Goal: Transaction & Acquisition: Purchase product/service

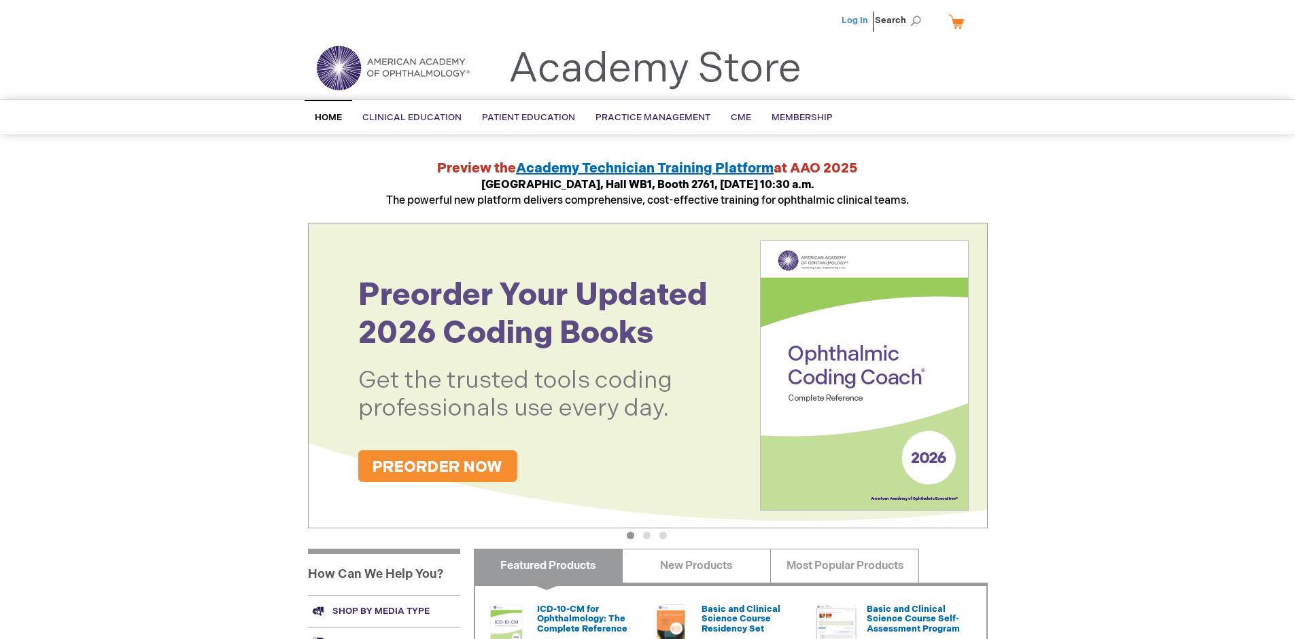
click at [856, 20] on link "Log In" at bounding box center [854, 20] width 27 height 11
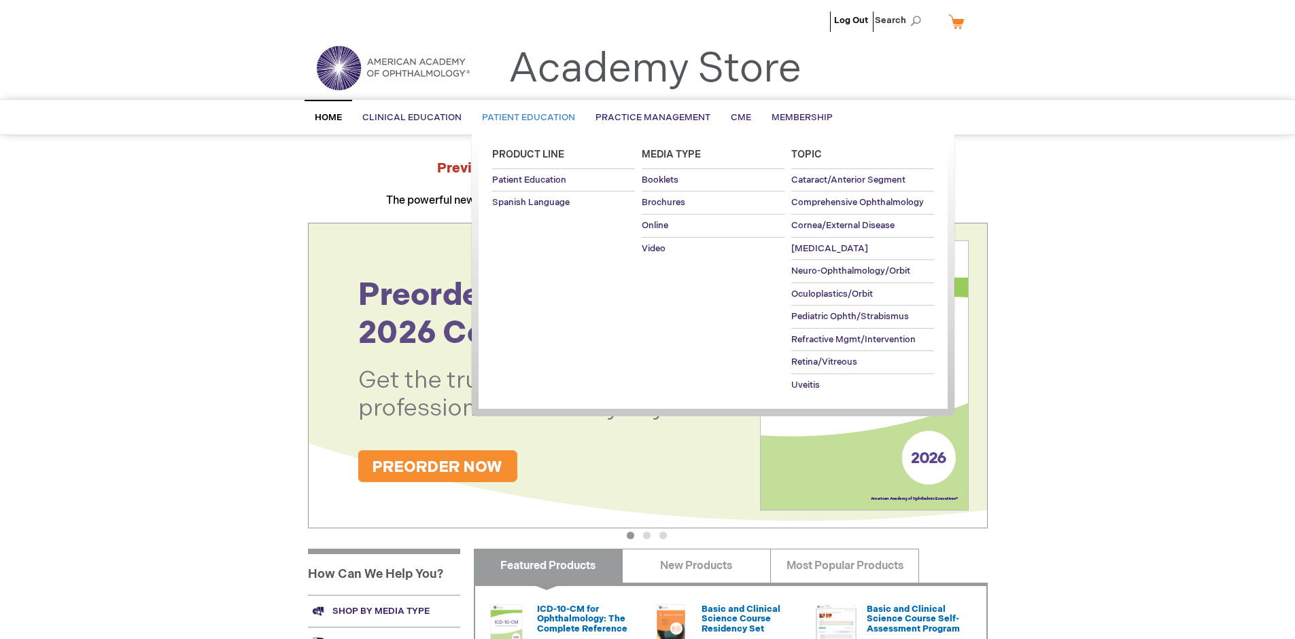
click at [525, 118] on span "Patient Education" at bounding box center [528, 117] width 93 height 11
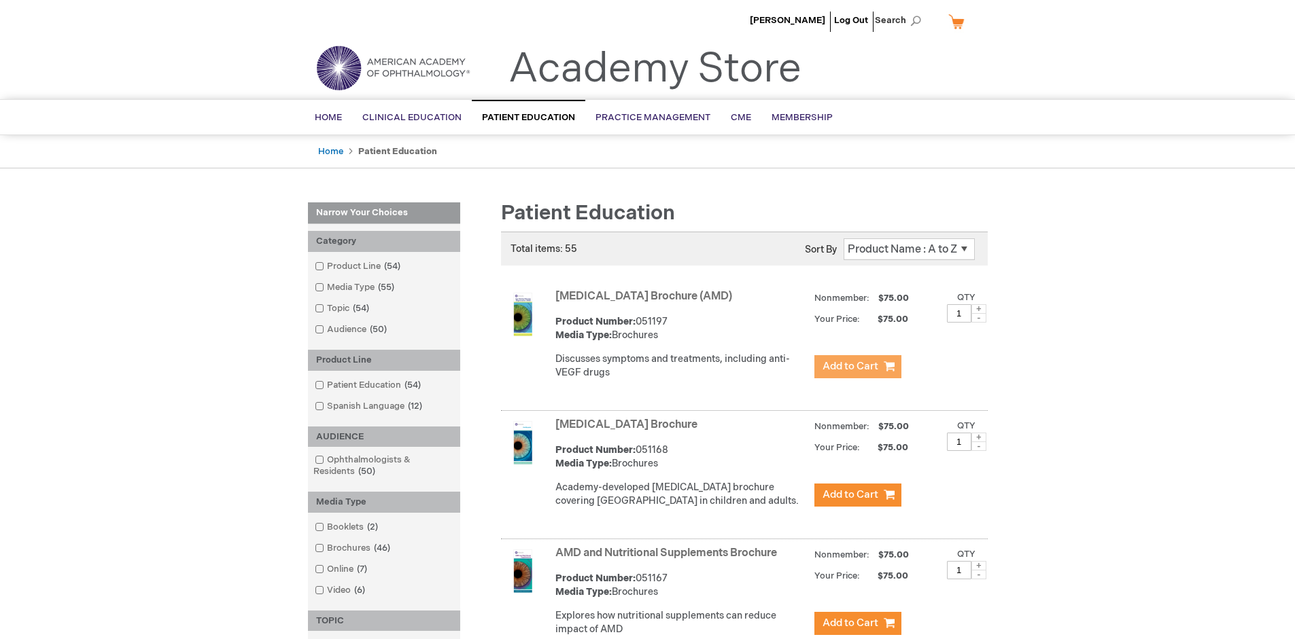
click at [857, 367] on span "Add to Cart" at bounding box center [850, 366] width 56 height 13
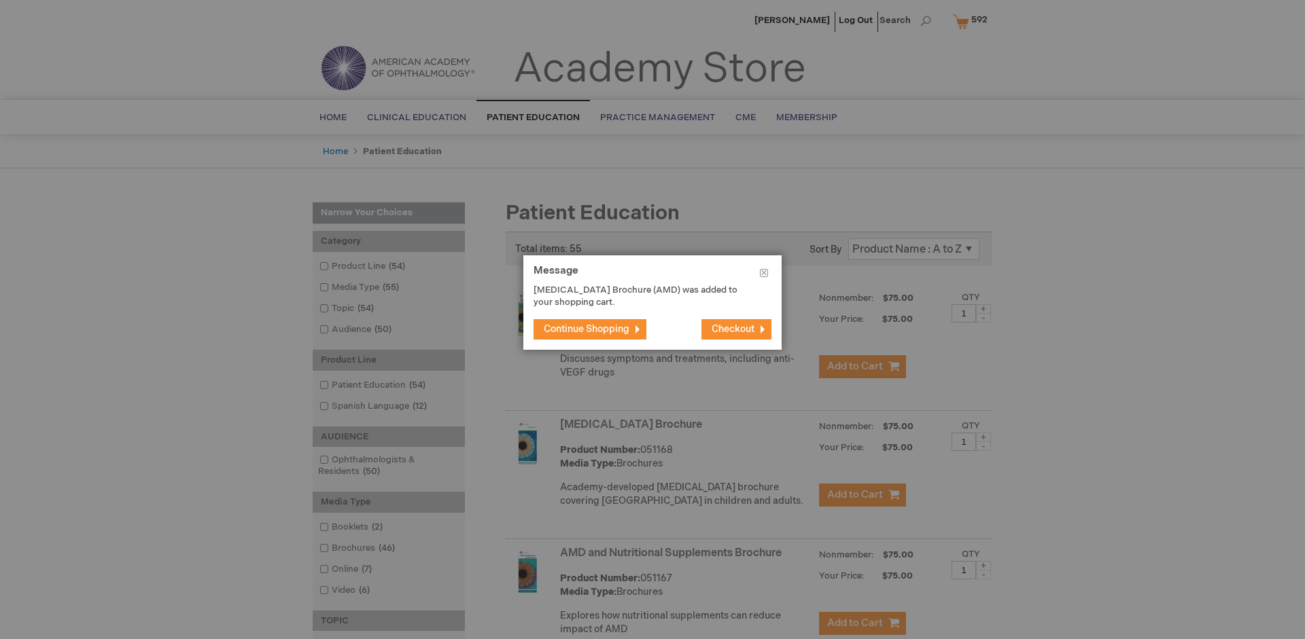
click at [586, 329] on span "Continue Shopping" at bounding box center [587, 329] width 86 height 12
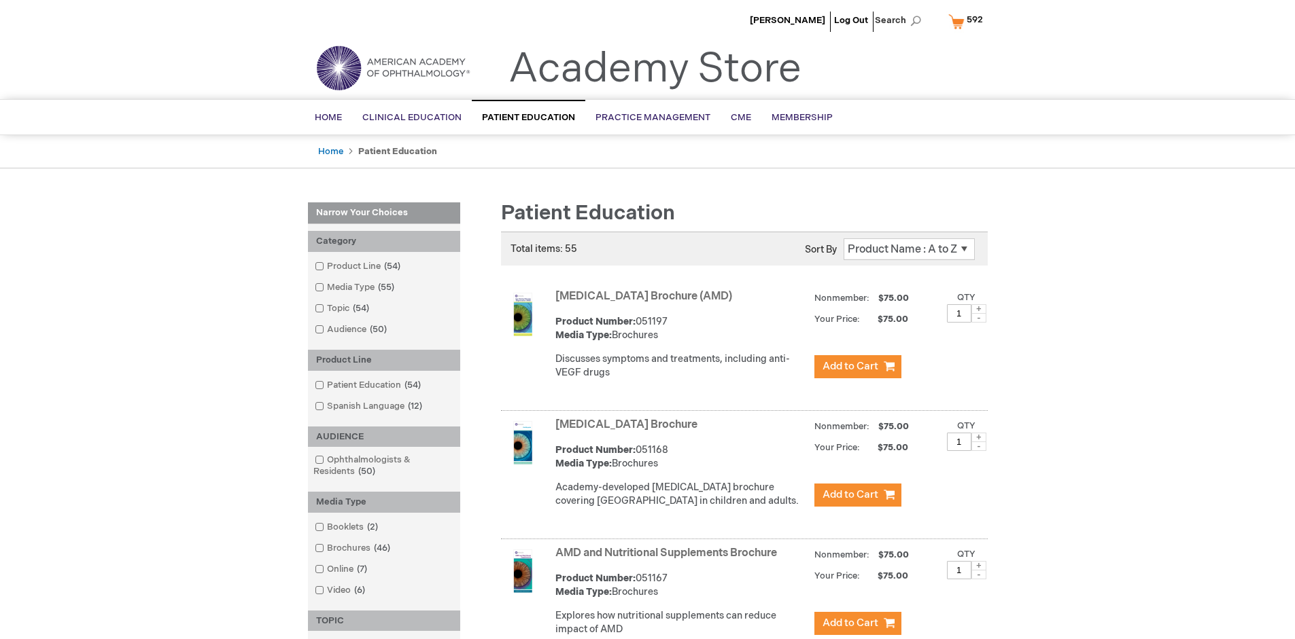
click at [669, 560] on link "AMD and Nutritional Supplements Brochure" at bounding box center [666, 553] width 222 height 13
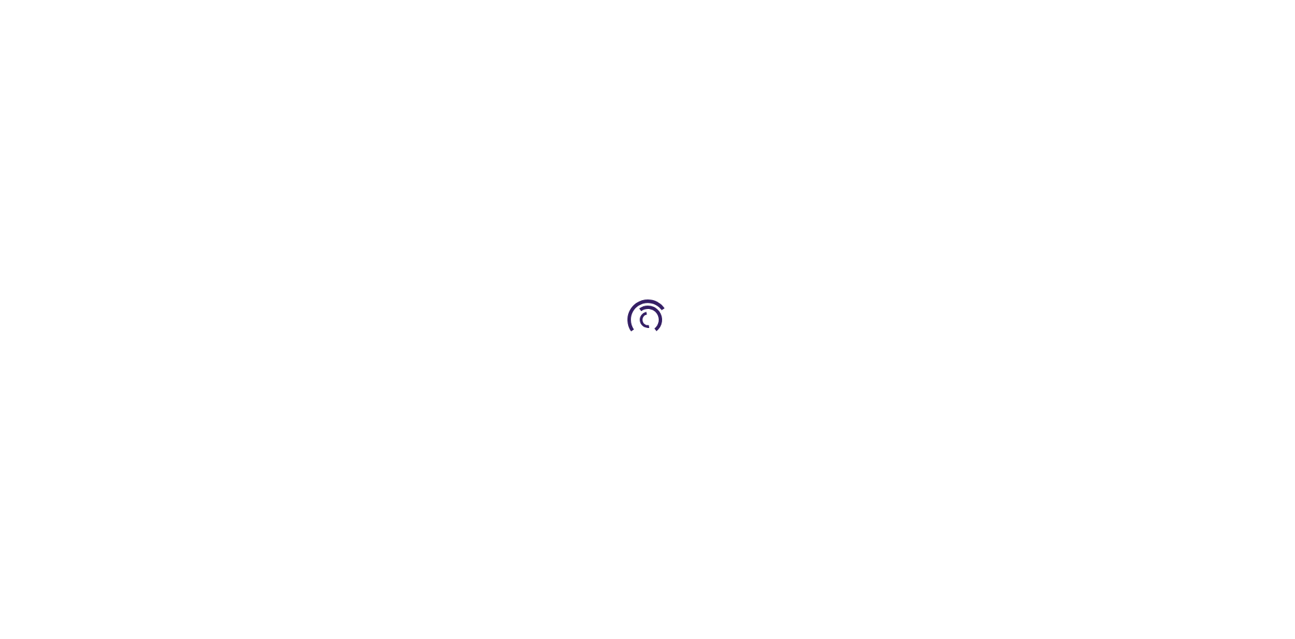
type input "1"
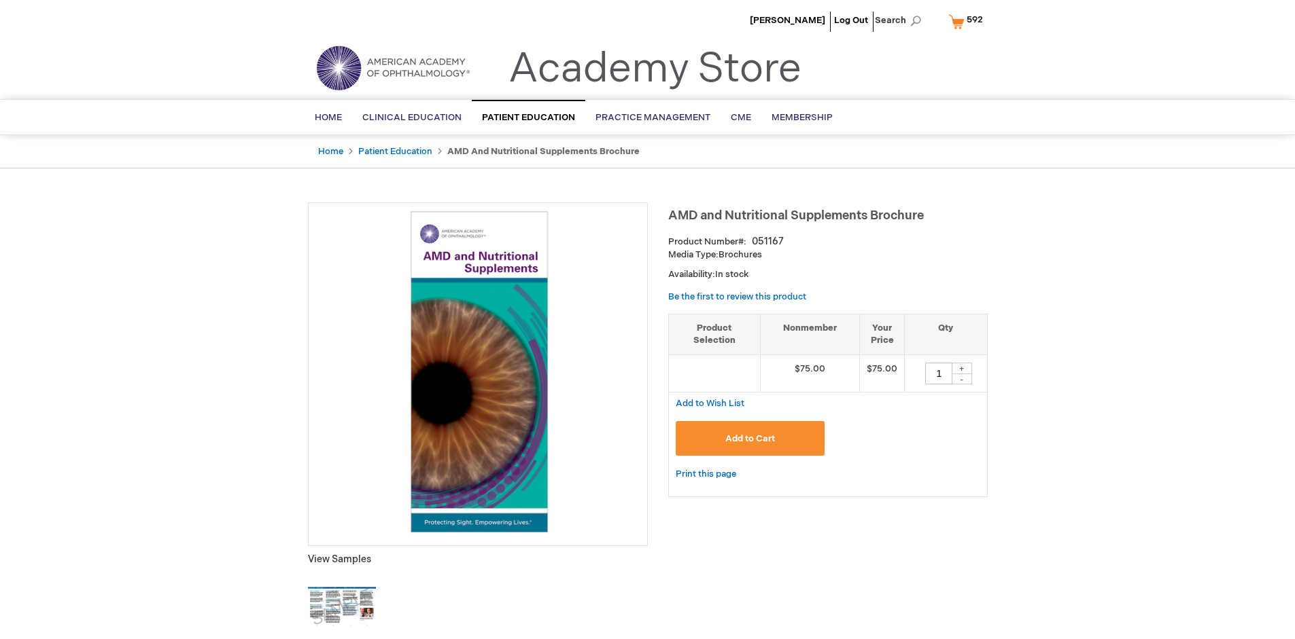
click at [750, 438] on span "Add to Cart" at bounding box center [750, 439] width 50 height 11
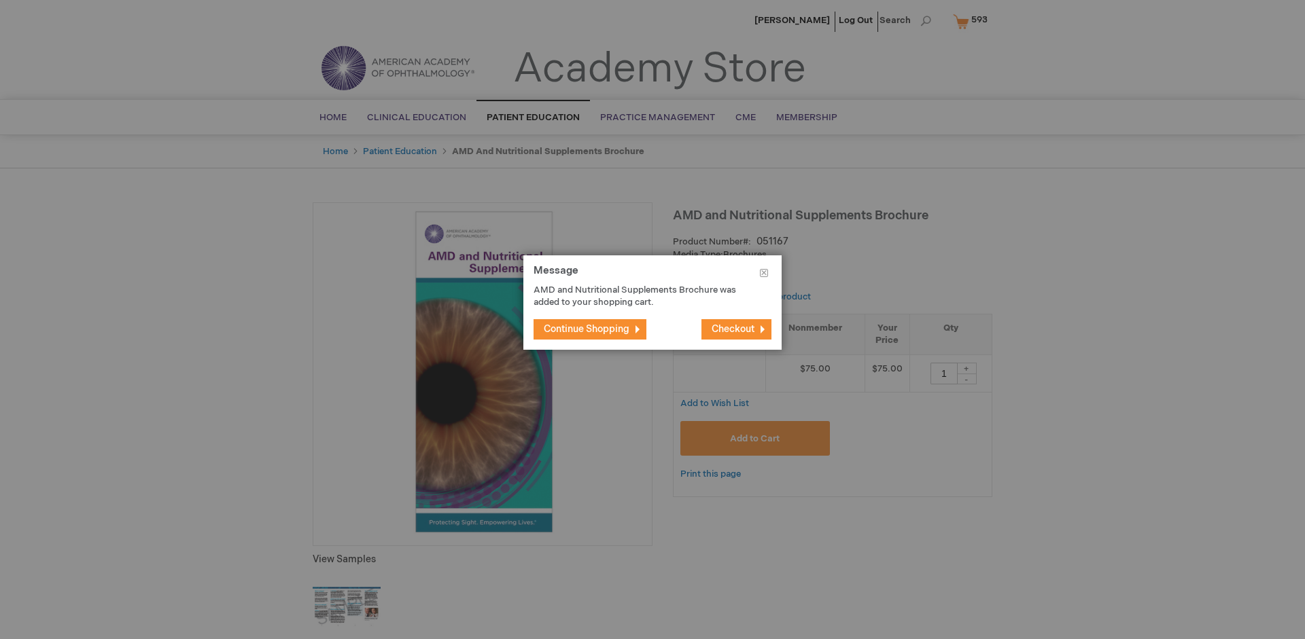
click at [586, 329] on span "Continue Shopping" at bounding box center [587, 329] width 86 height 12
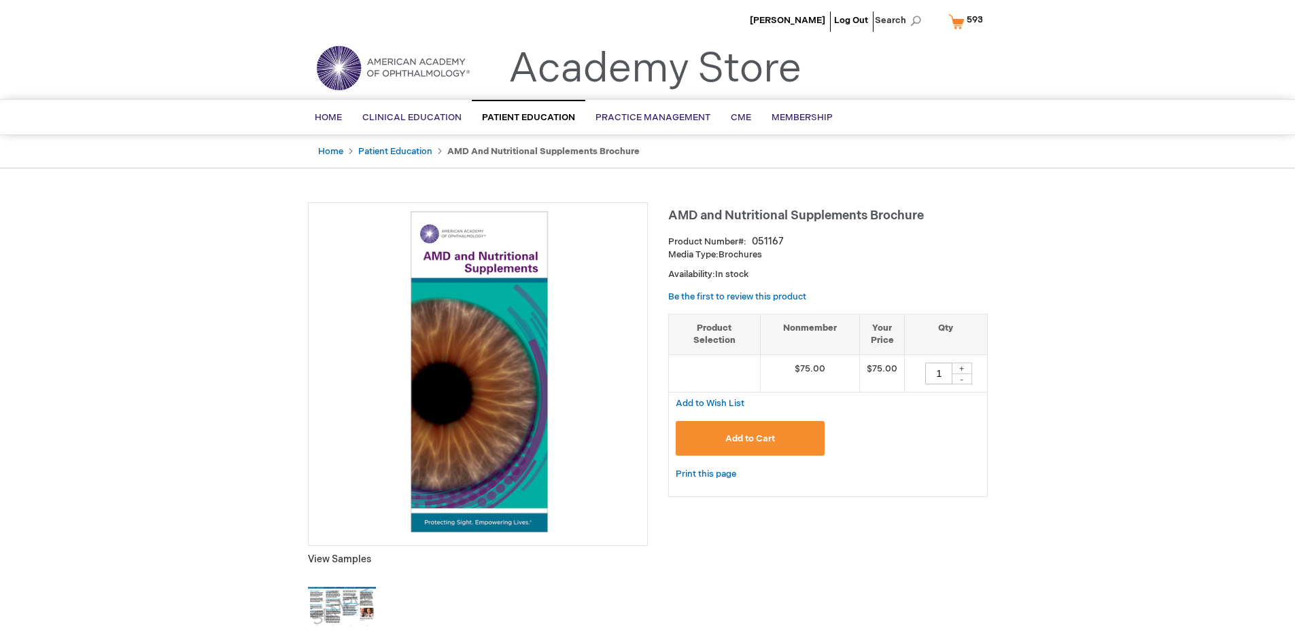
click at [968, 21] on span "593" at bounding box center [974, 19] width 16 height 11
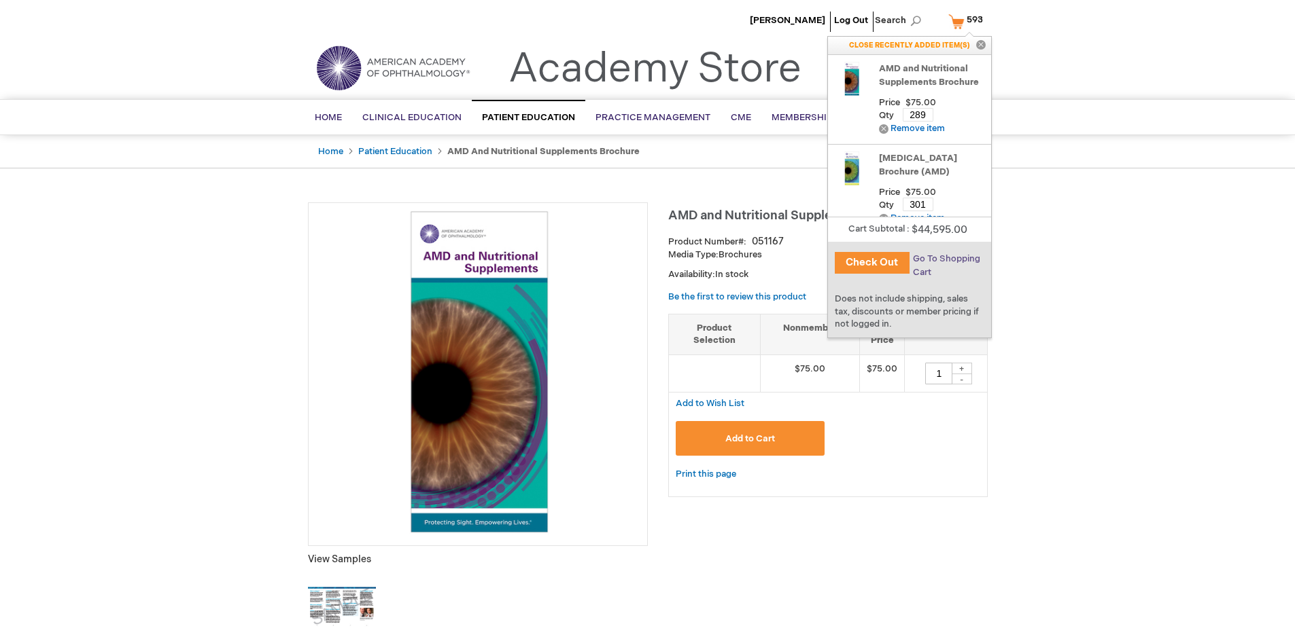
click at [945, 259] on span "Go To Shopping Cart" at bounding box center [946, 265] width 67 height 24
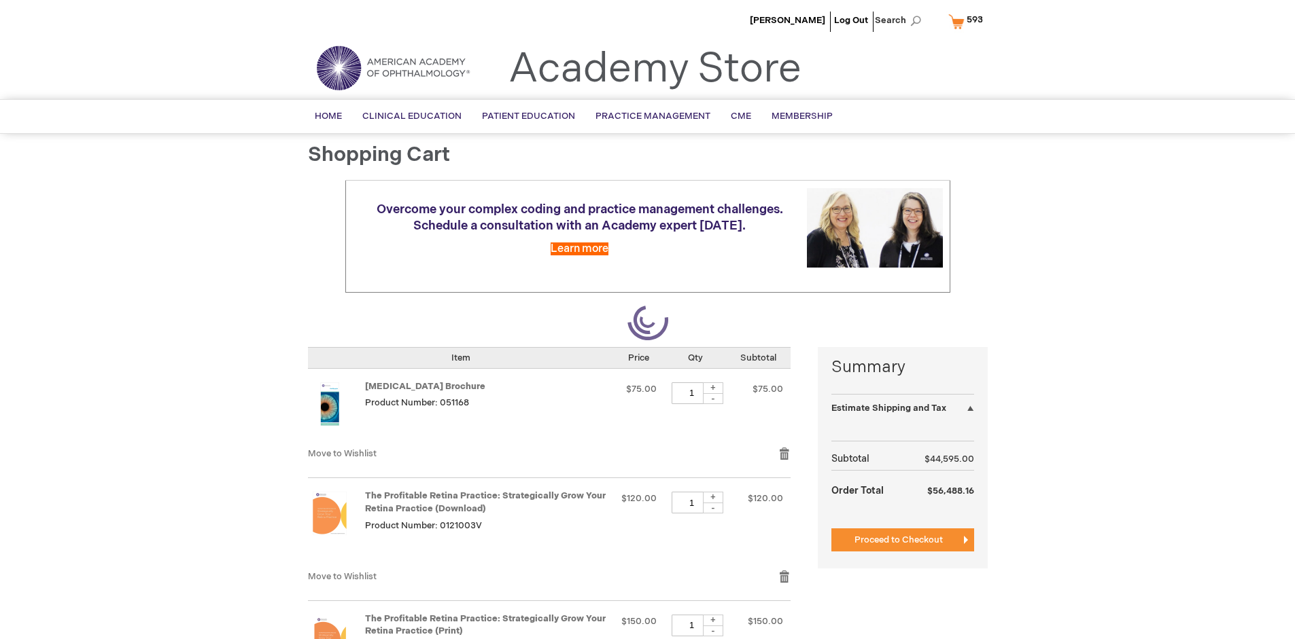
select select "US"
select select "41"
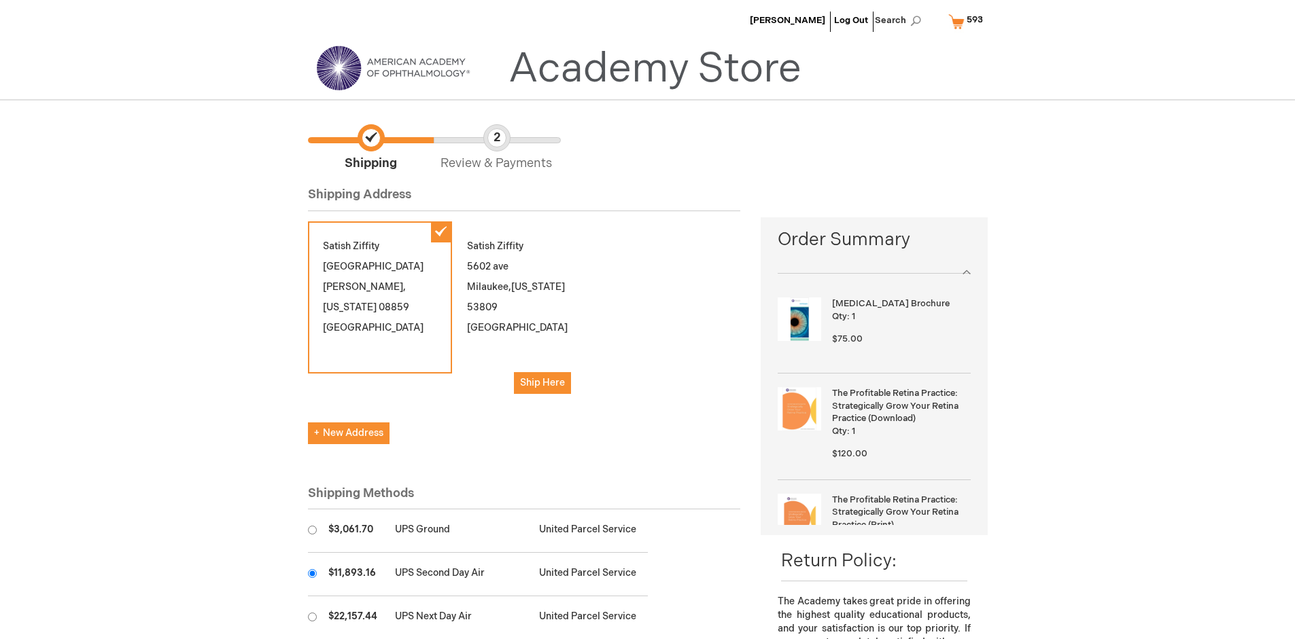
click at [312, 574] on input "radio" at bounding box center [312, 573] width 9 height 9
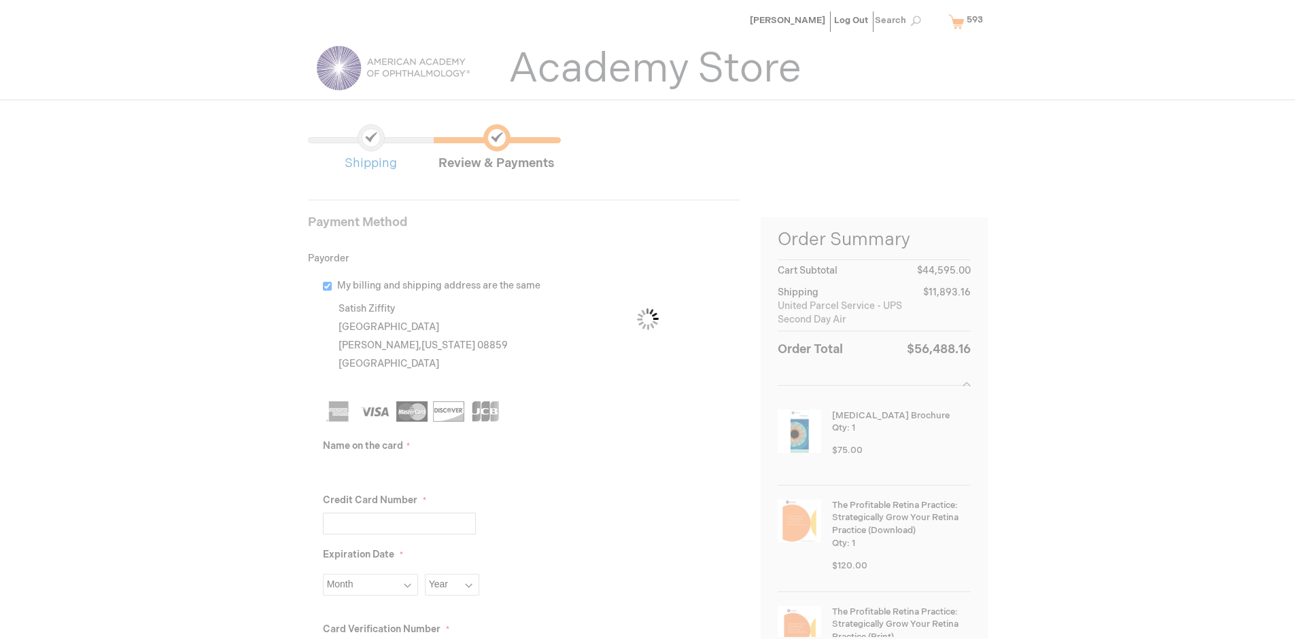
click at [399, 469] on input "Name on the card" at bounding box center [399, 470] width 153 height 22
